Goal: Information Seeking & Learning: Find specific fact

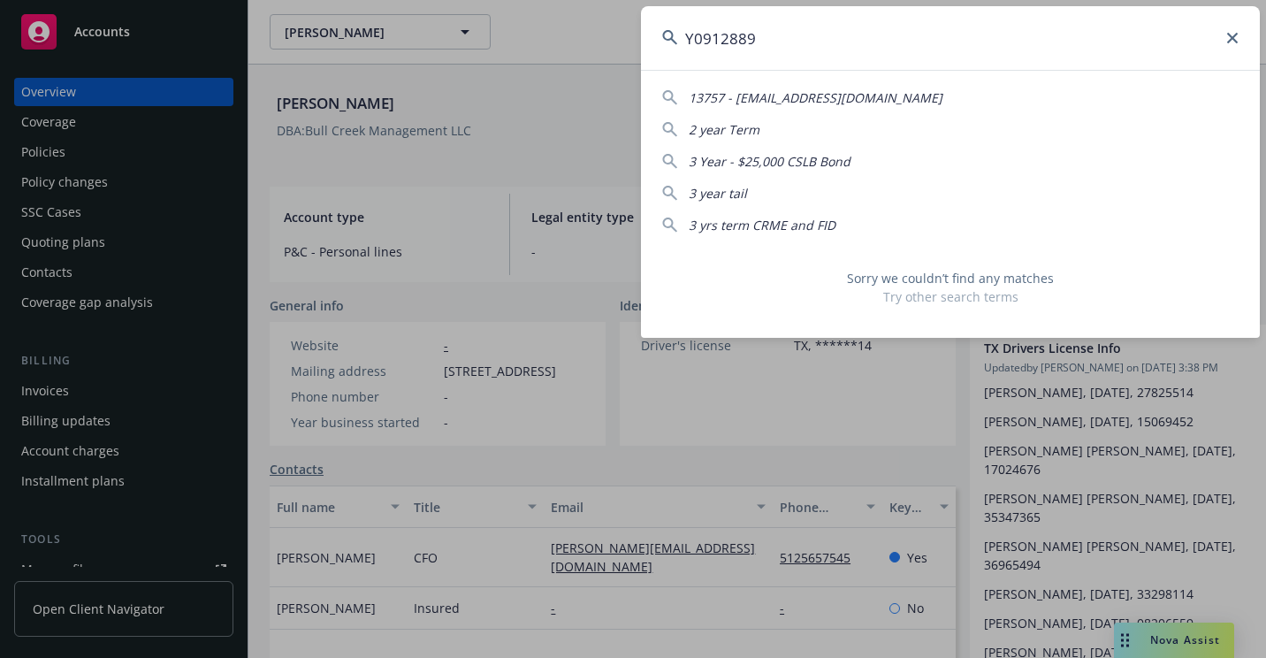
drag, startPoint x: 711, startPoint y: 47, endPoint x: 597, endPoint y: 53, distance: 114.2
click at [597, 53] on div "Y0912889 13757 - [EMAIL_ADDRESS][DOMAIN_NAME] 2 year Term 3 Year - $25,000 CSLB…" at bounding box center [633, 329] width 1266 height 658
paste input "[PERSON_NAME] [PERSON_NAME]"
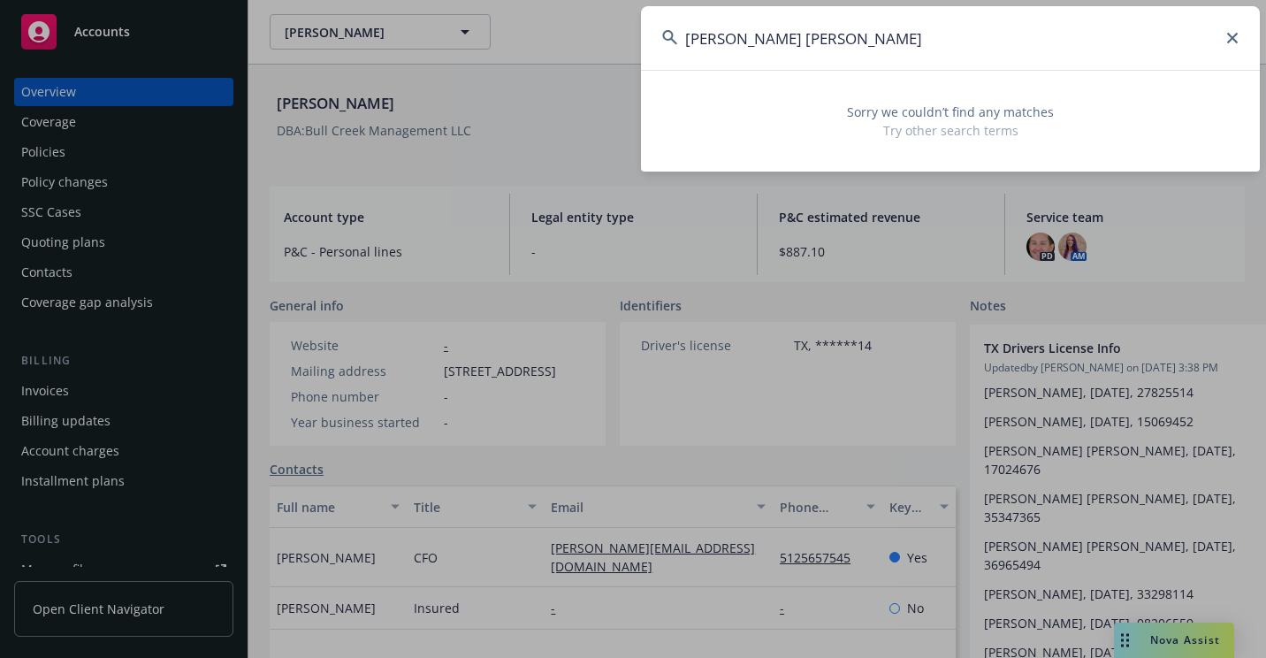
click at [769, 45] on input "[PERSON_NAME] [PERSON_NAME]" at bounding box center [950, 38] width 619 height 64
type input "[PERSON_NAME] [PERSON_NAME]"
